Goal: Task Accomplishment & Management: Manage account settings

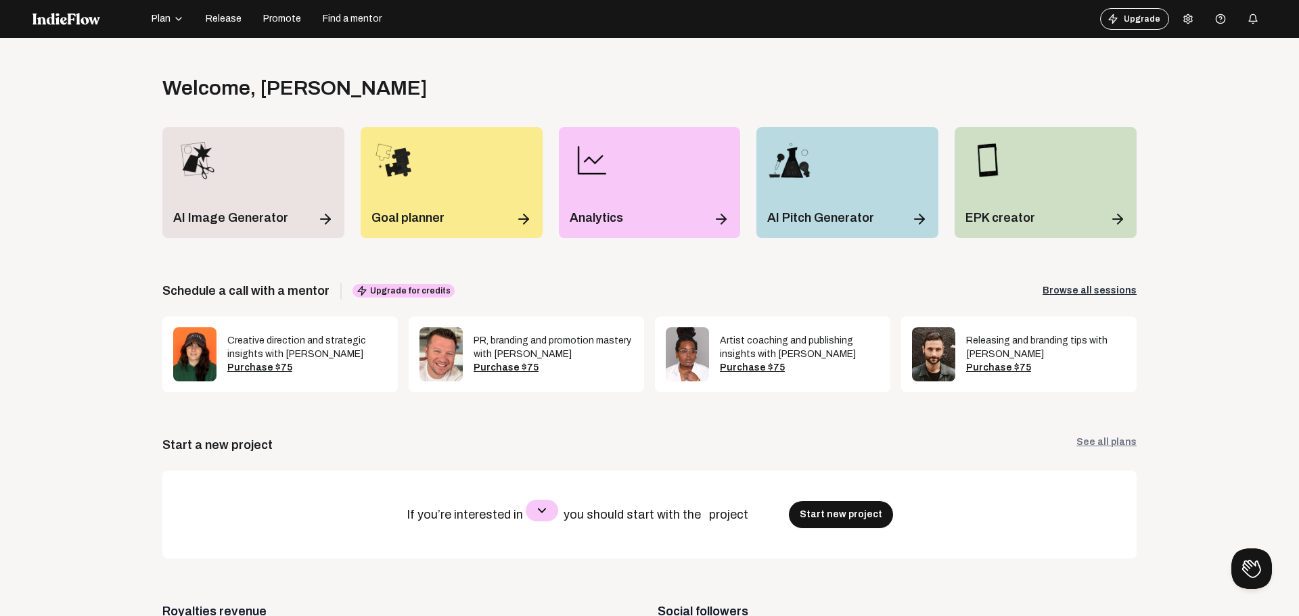
click at [534, 514] on icon "button" at bounding box center [542, 511] width 16 height 16
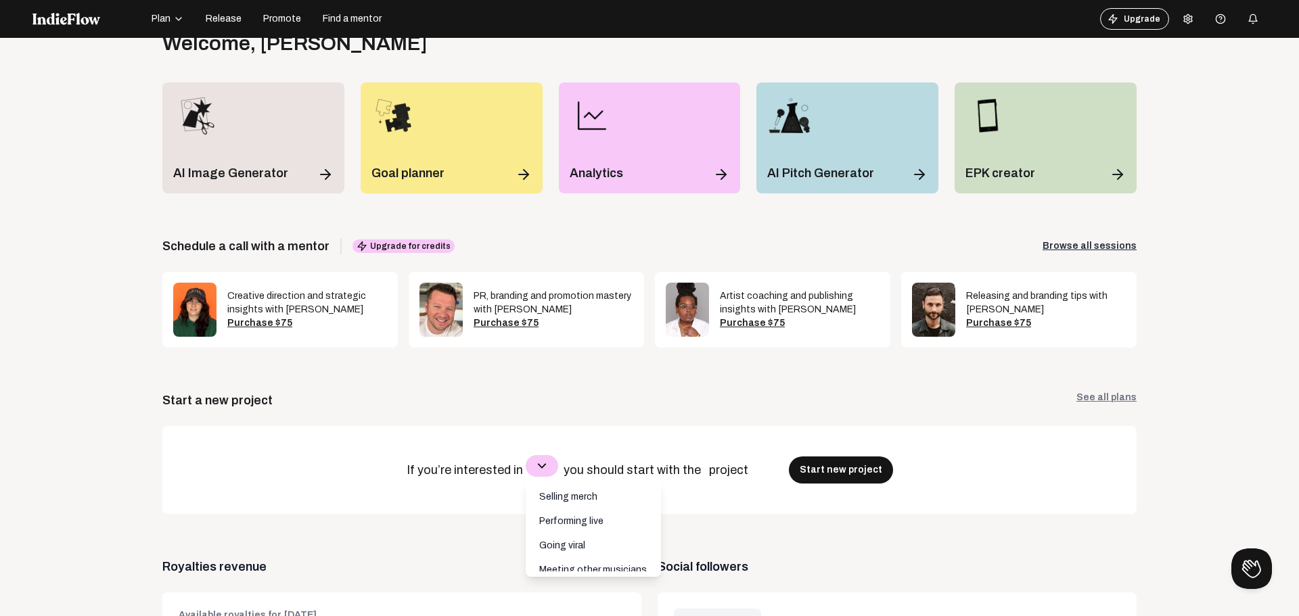
scroll to position [68, 0]
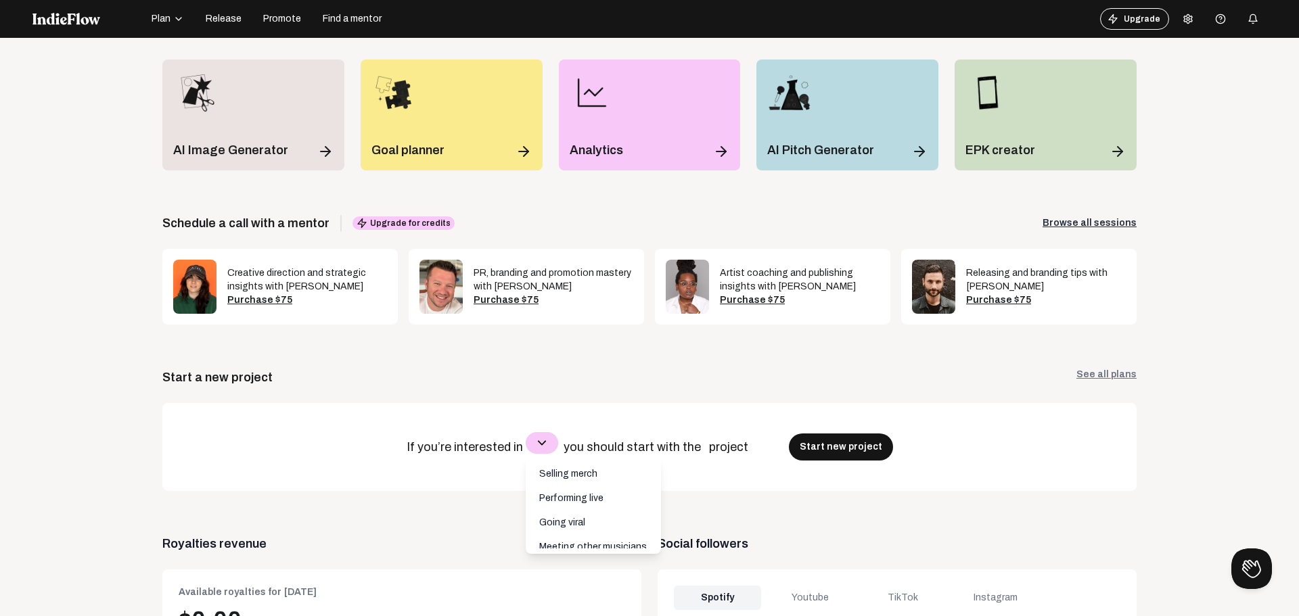
click at [1085, 375] on link "See all plans" at bounding box center [1107, 377] width 60 height 19
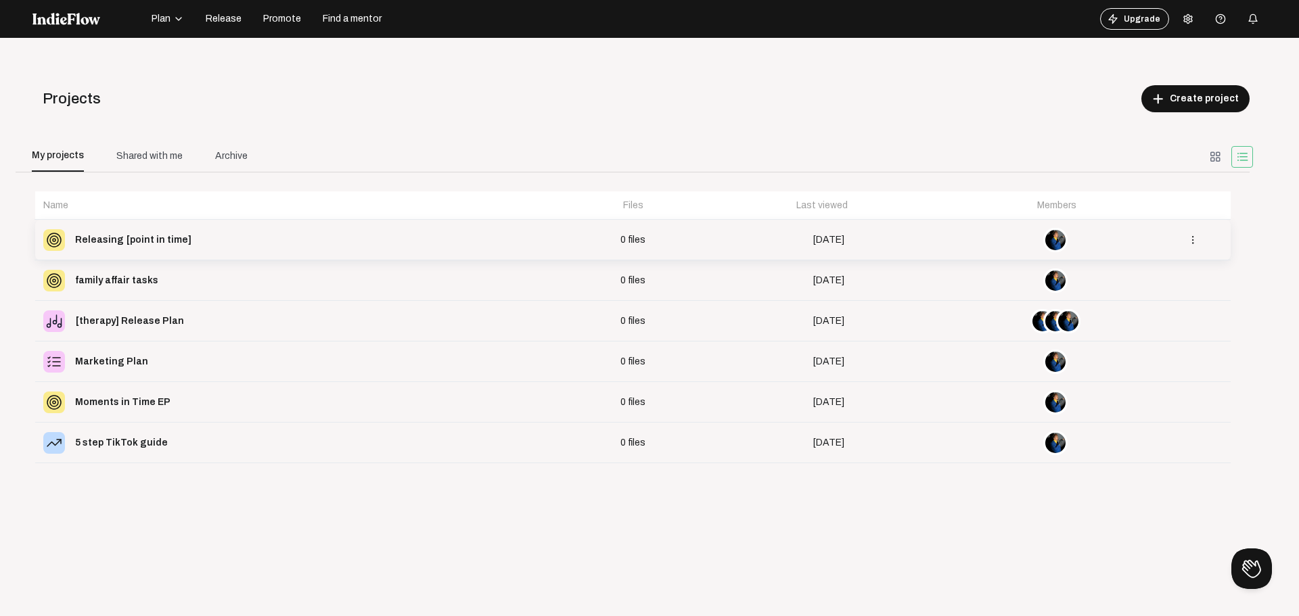
click at [143, 239] on div "Releasing [point in time]" at bounding box center [133, 240] width 116 height 19
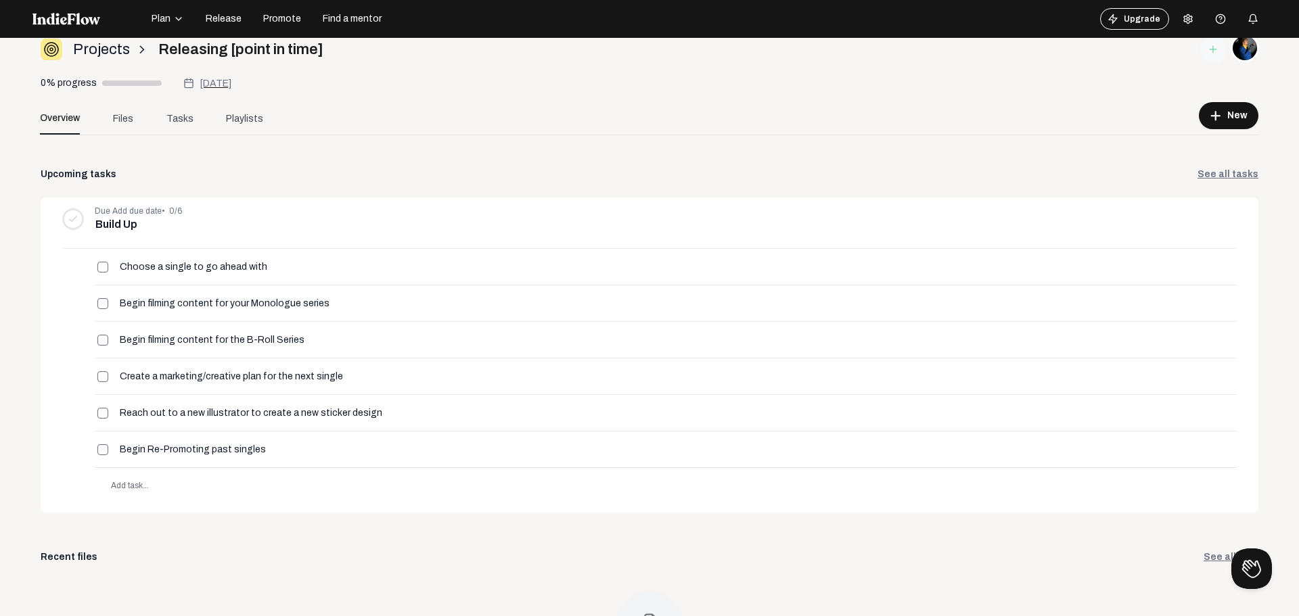
scroll to position [49, 0]
click at [127, 123] on span "Files" at bounding box center [123, 119] width 20 height 14
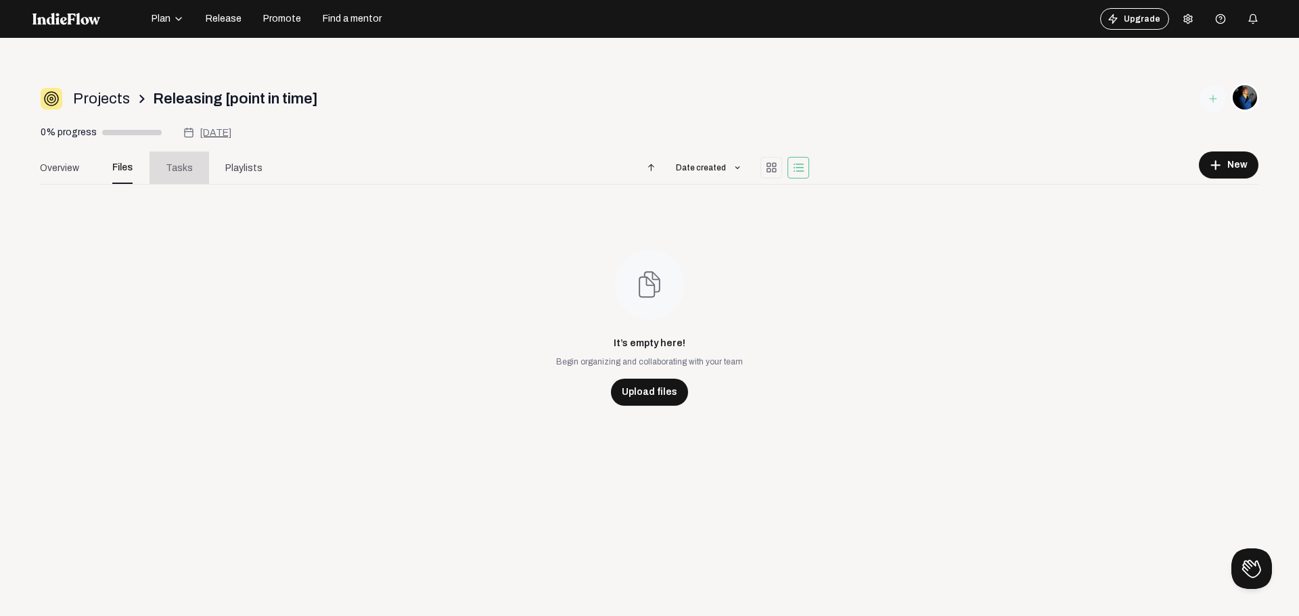
click at [181, 169] on span "Tasks" at bounding box center [179, 168] width 27 height 14
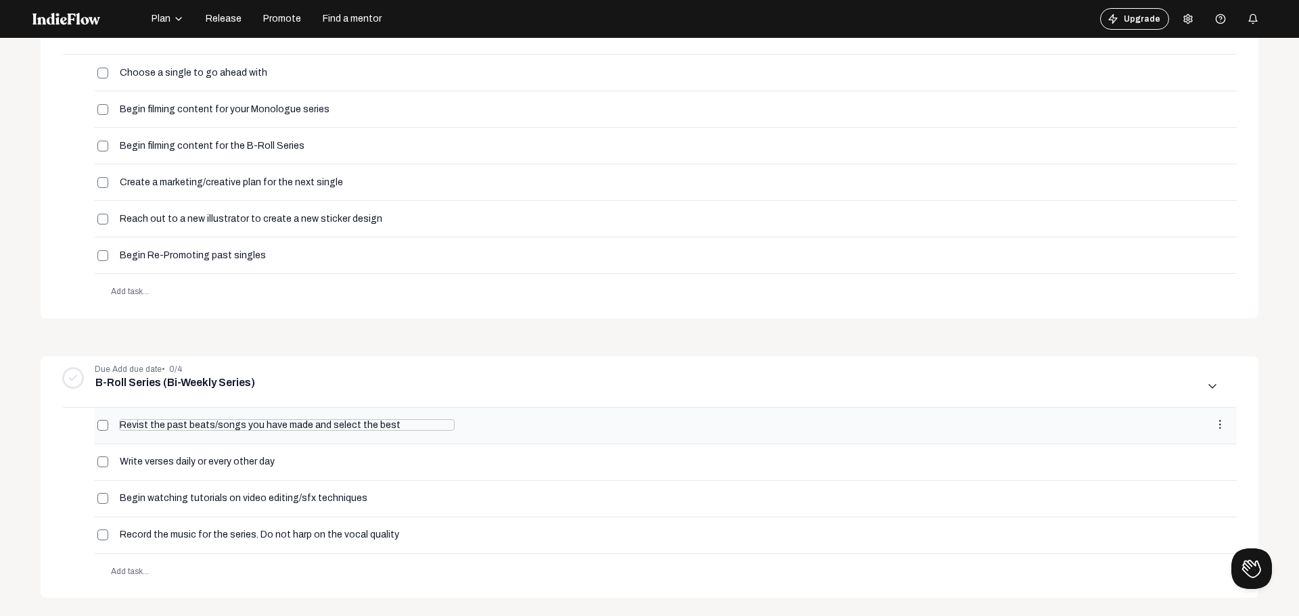
scroll to position [203, 0]
